Goal: Check status: Check status

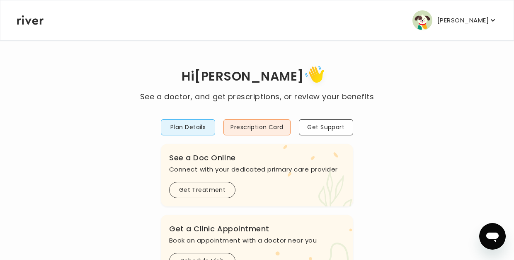
click at [466, 19] on p "[PERSON_NAME]" at bounding box center [463, 21] width 51 height 12
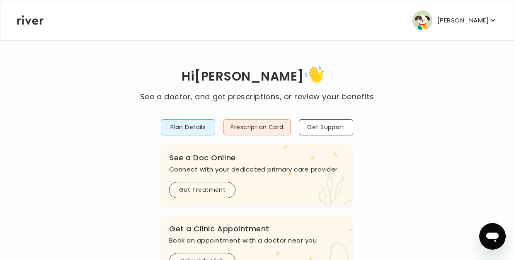
click at [452, 16] on p "[PERSON_NAME]" at bounding box center [463, 21] width 51 height 12
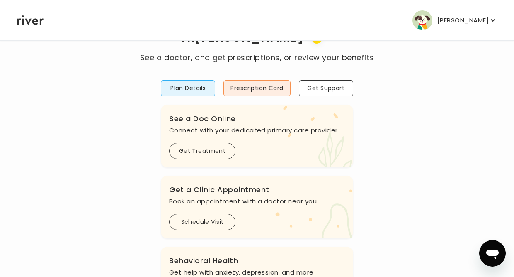
scroll to position [54, 0]
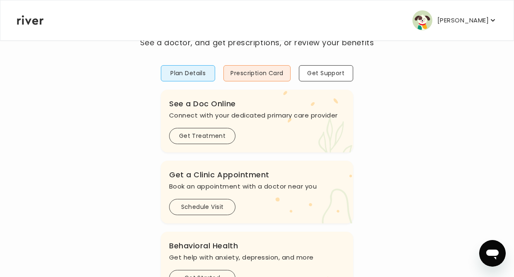
click at [455, 22] on p "[PERSON_NAME]" at bounding box center [463, 21] width 51 height 12
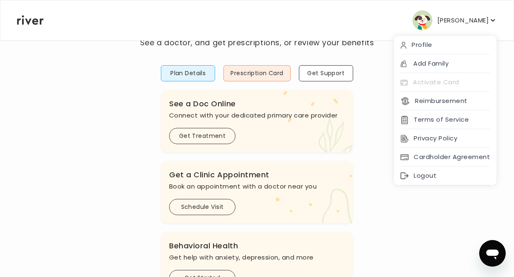
click at [468, 16] on p "[PERSON_NAME]" at bounding box center [463, 21] width 51 height 12
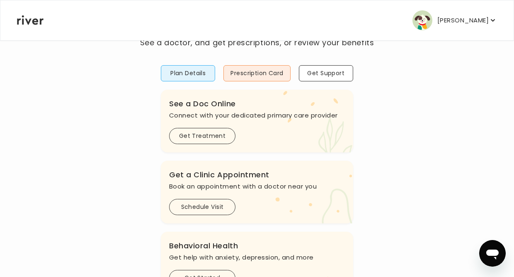
click at [467, 27] on button "[PERSON_NAME]" at bounding box center [455, 20] width 85 height 20
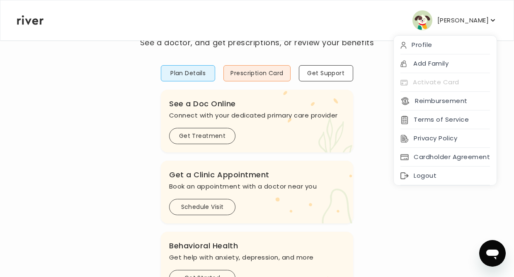
click at [380, 23] on div "[PERSON_NAME] Profile Add Family Activate Card Reimbursement Terms of Service P…" at bounding box center [257, 20] width 480 height 40
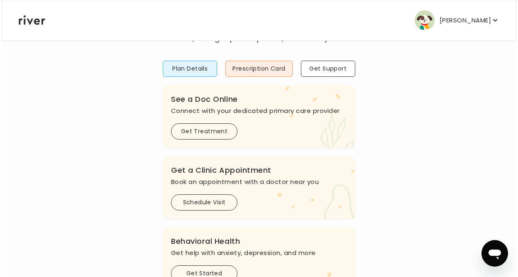
scroll to position [62, 0]
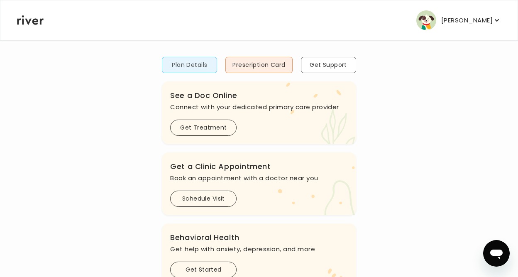
click at [172, 69] on button "Plan Details" at bounding box center [189, 65] width 55 height 16
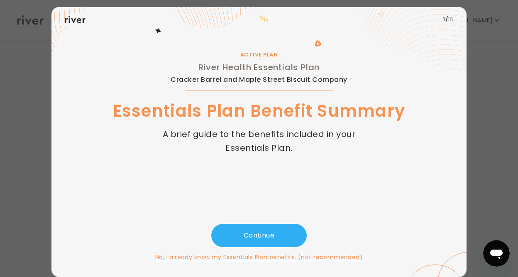
scroll to position [19, 0]
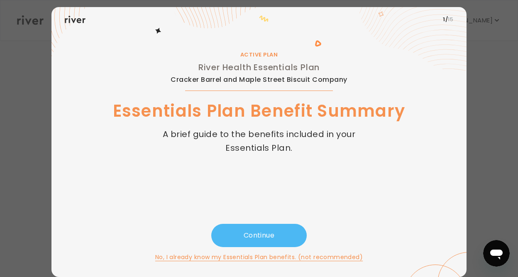
click at [258, 231] on button "Continue" at bounding box center [258, 235] width 95 height 23
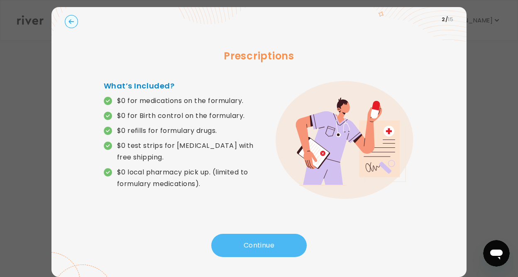
click at [252, 238] on button "Continue" at bounding box center [258, 245] width 95 height 23
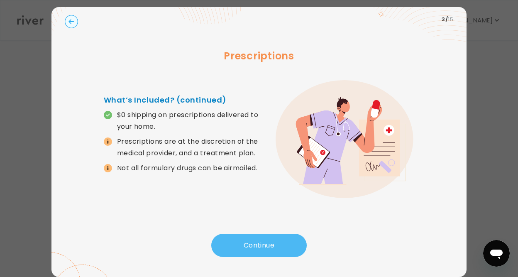
click at [252, 238] on button "Continue" at bounding box center [258, 245] width 95 height 23
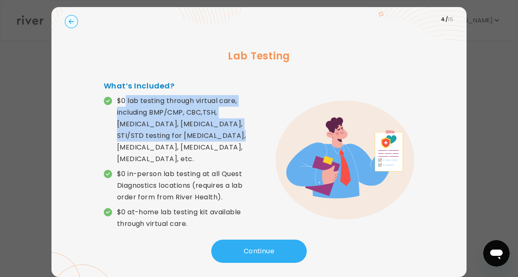
drag, startPoint x: 124, startPoint y: 99, endPoint x: 221, endPoint y: 138, distance: 104.2
click at [221, 138] on p "$0 lab testing through virtual care, including BMP/CMP, CBC,TSH, [MEDICAL_DATA]…" at bounding box center [188, 130] width 142 height 70
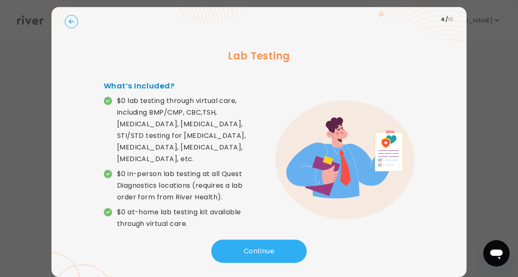
click at [73, 18] on circle "button" at bounding box center [71, 21] width 13 height 13
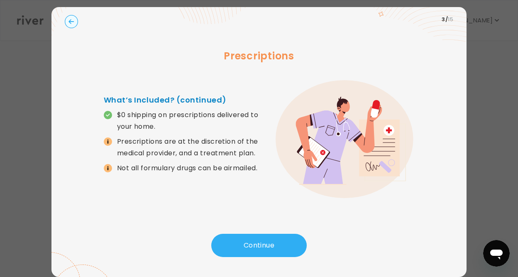
click at [68, 22] on circle "button" at bounding box center [71, 21] width 13 height 13
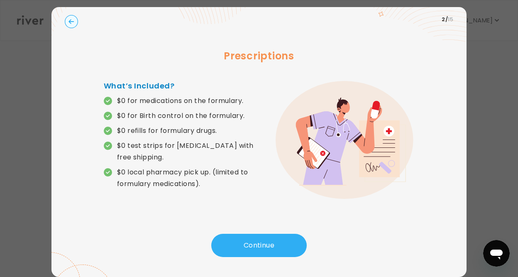
click at [68, 22] on circle "button" at bounding box center [71, 21] width 13 height 13
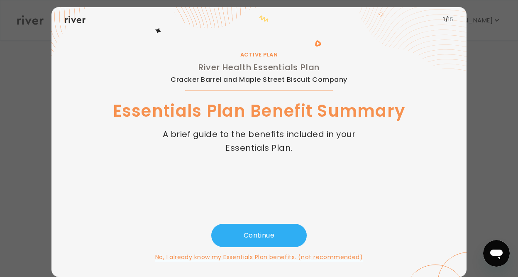
click at [493, 165] on div at bounding box center [259, 138] width 518 height 277
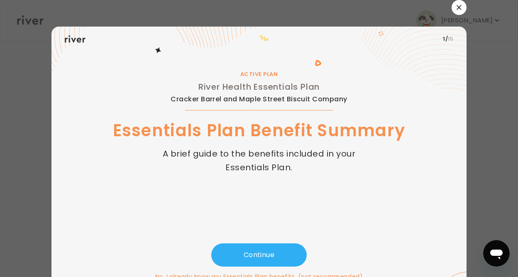
scroll to position [0, 0]
click at [458, 8] on icon "button" at bounding box center [458, 7] width 5 height 5
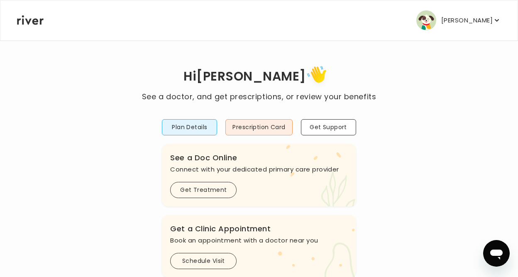
click at [463, 18] on p "[PERSON_NAME]" at bounding box center [466, 21] width 51 height 12
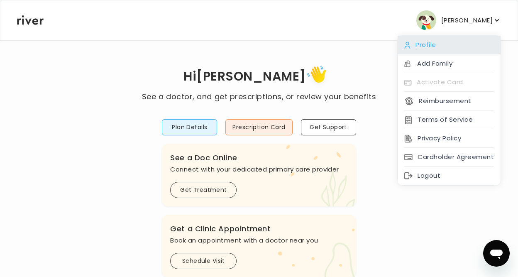
click at [432, 46] on div "Profile" at bounding box center [448, 45] width 103 height 19
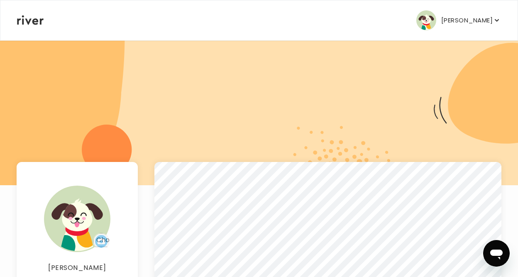
click at [460, 24] on p "[PERSON_NAME]" at bounding box center [466, 21] width 51 height 12
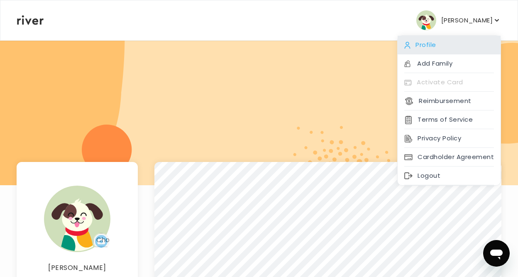
click at [422, 43] on div "Profile" at bounding box center [448, 45] width 103 height 19
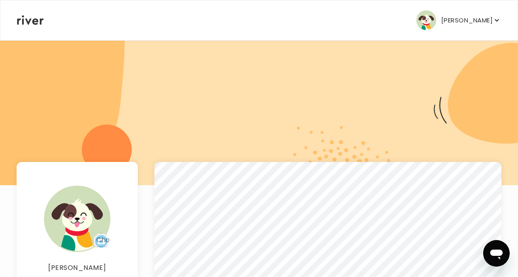
click at [28, 22] on icon at bounding box center [30, 20] width 27 height 10
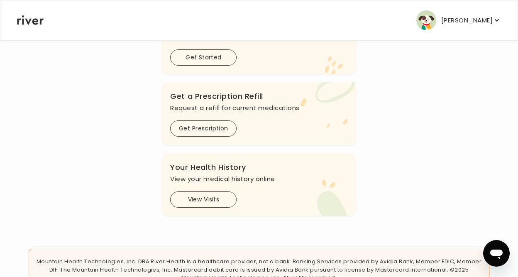
scroll to position [275, 0]
click at [207, 200] on button "View Visits" at bounding box center [203, 199] width 66 height 16
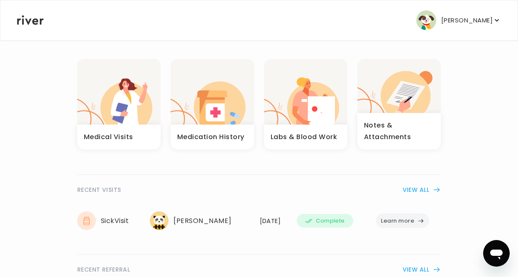
scroll to position [16, 0]
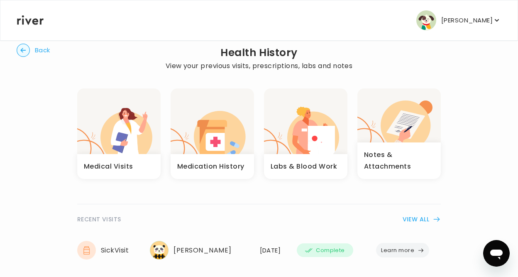
click at [412, 219] on button "VIEW ALL" at bounding box center [421, 219] width 38 height 10
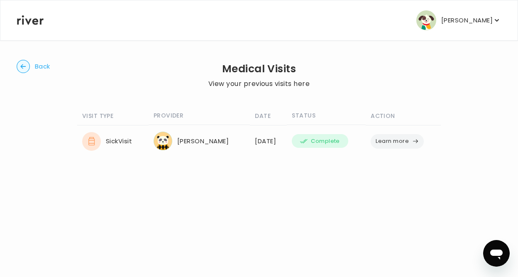
click at [391, 144] on button "Learn more" at bounding box center [396, 141] width 53 height 15
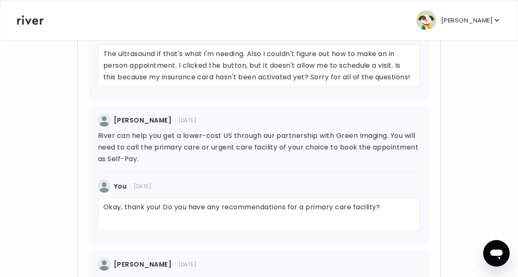
scroll to position [551, 0]
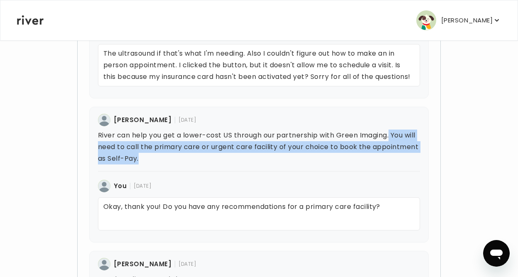
drag, startPoint x: 392, startPoint y: 137, endPoint x: 402, endPoint y: 159, distance: 24.9
click at [402, 159] on p "River can help you get a lower-cost US through our partnership with Green Imagi…" at bounding box center [259, 146] width 322 height 35
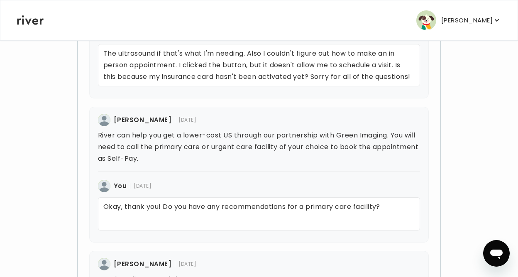
click at [396, 161] on p "River can help you get a lower-cost US through our partnership with Green Imagi…" at bounding box center [259, 146] width 322 height 35
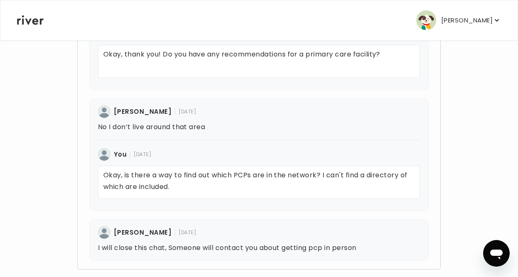
scroll to position [705, 0]
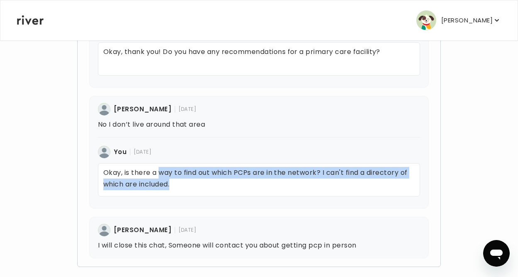
drag, startPoint x: 158, startPoint y: 171, endPoint x: 330, endPoint y: 183, distance: 172.6
click at [330, 183] on p "Okay, is there a way to find out which PCPs are in the network? I can't find a …" at bounding box center [259, 179] width 322 height 33
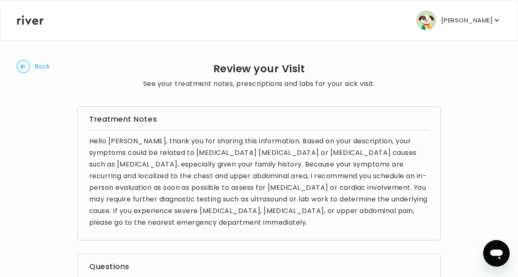
scroll to position [0, 0]
drag, startPoint x: 314, startPoint y: 177, endPoint x: 361, endPoint y: 226, distance: 67.8
click at [361, 226] on p "Hello [PERSON_NAME], thank you for sharing this information. Based on your desc…" at bounding box center [258, 181] width 339 height 93
